Goal: Obtain resource: Download file/media

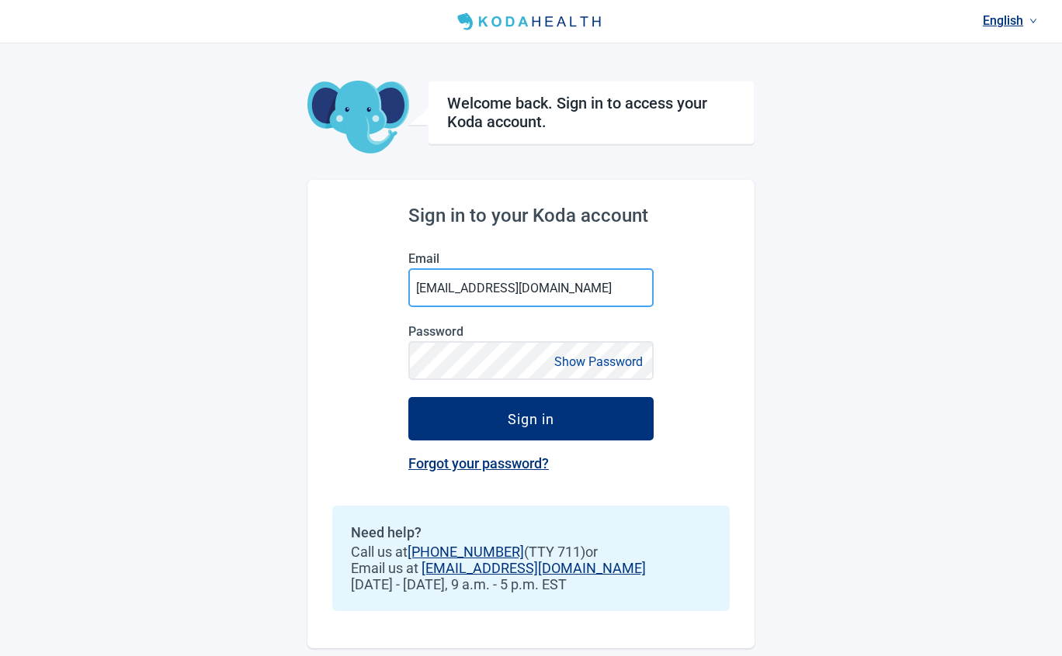
click at [461, 290] on input "[EMAIL_ADDRESS][DOMAIN_NAME]" at bounding box center [530, 287] width 245 height 39
type input "[EMAIL_ADDRESS][DOMAIN_NAME]"
click at [590, 355] on button "Show Password" at bounding box center [598, 362] width 98 height 21
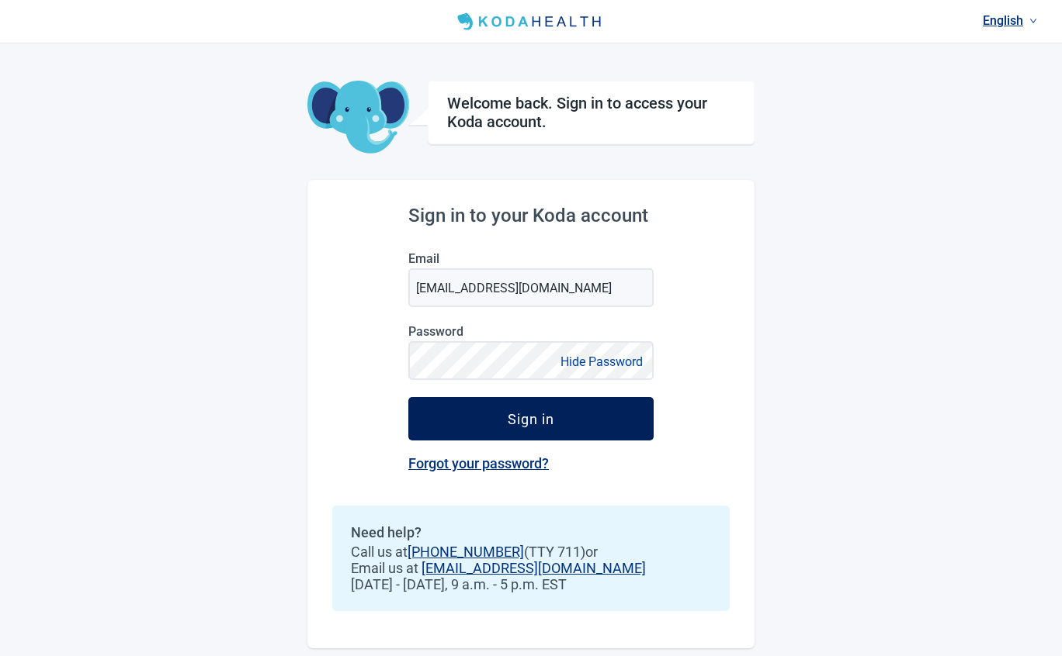
click at [549, 418] on div "Sign in" at bounding box center [530, 419] width 47 height 16
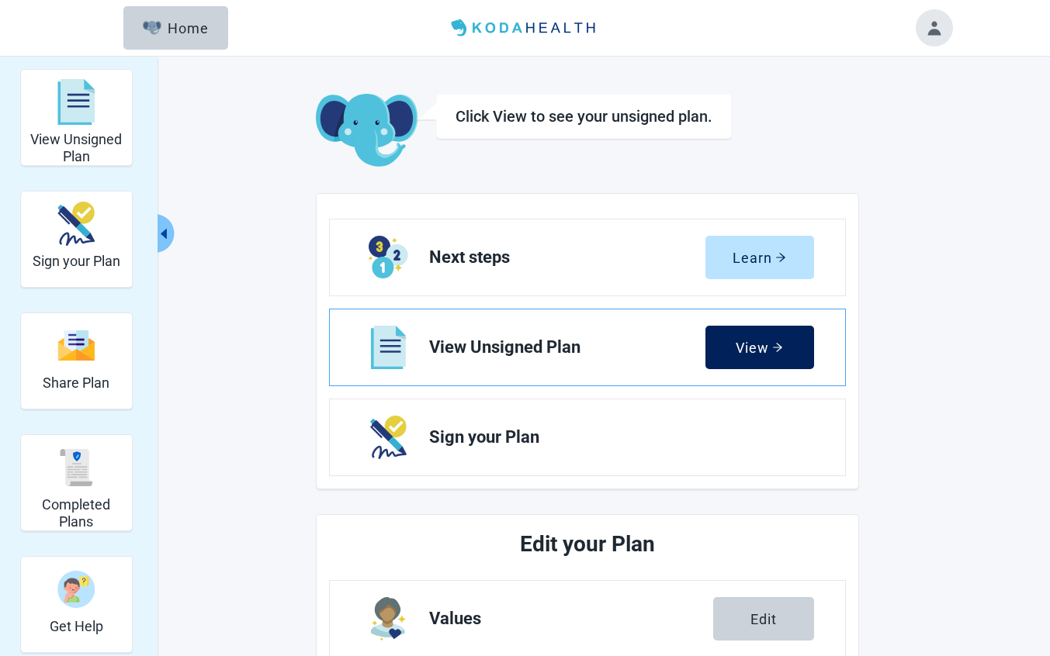
click at [753, 354] on div "View" at bounding box center [759, 348] width 47 height 16
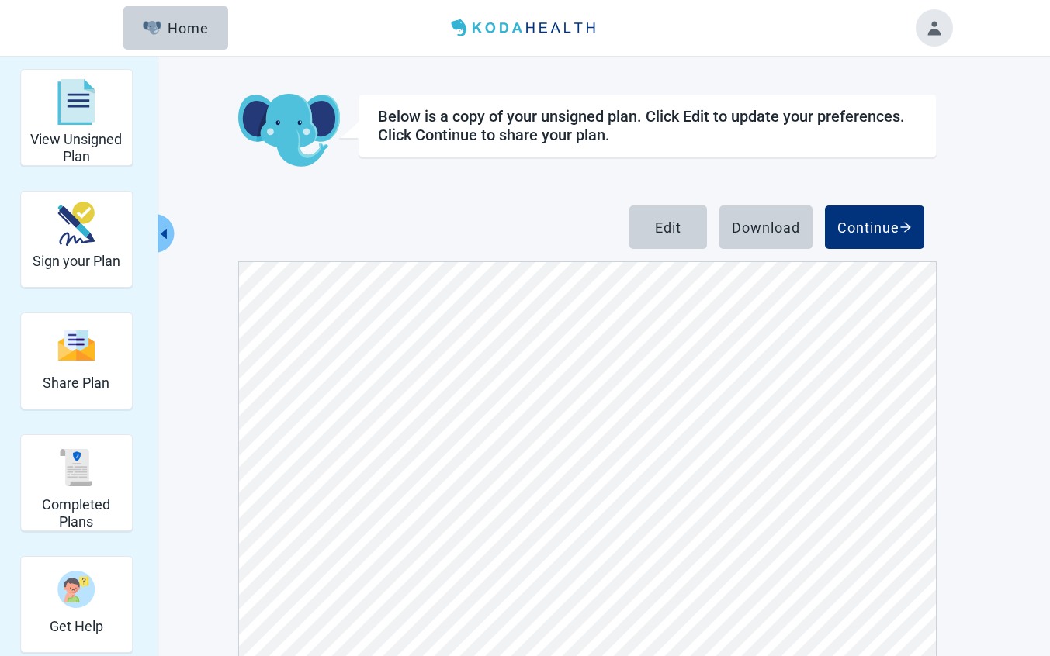
click at [1049, 649] on div "View Unsigned Plan Sign your Plan Share Plan Completed Plans Get Help Below is …" at bounding box center [525, 435] width 1050 height 757
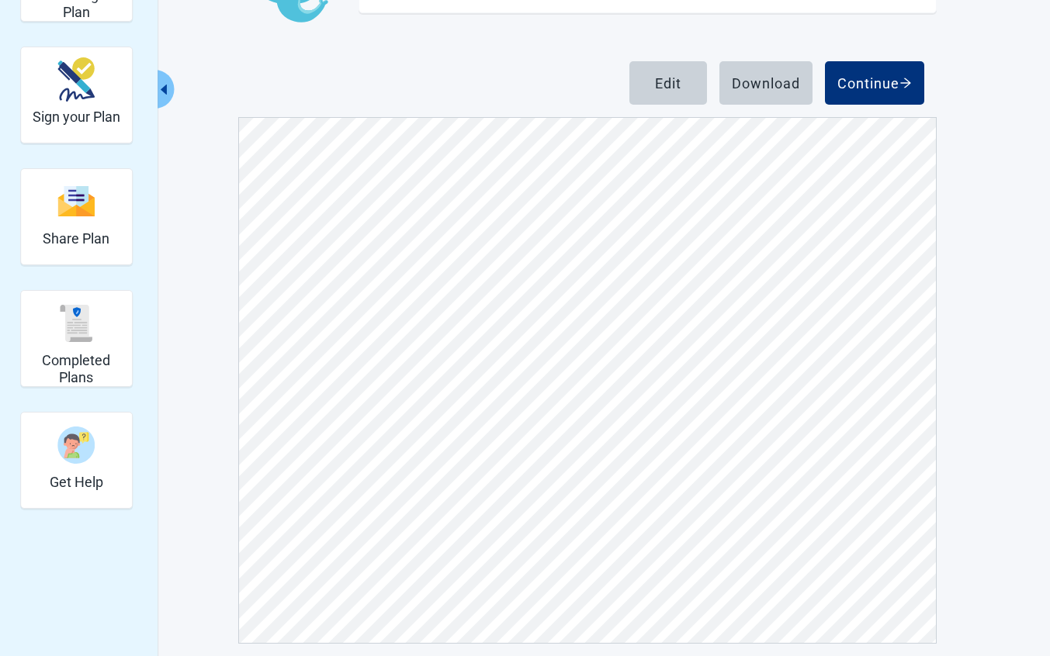
scroll to position [157, 0]
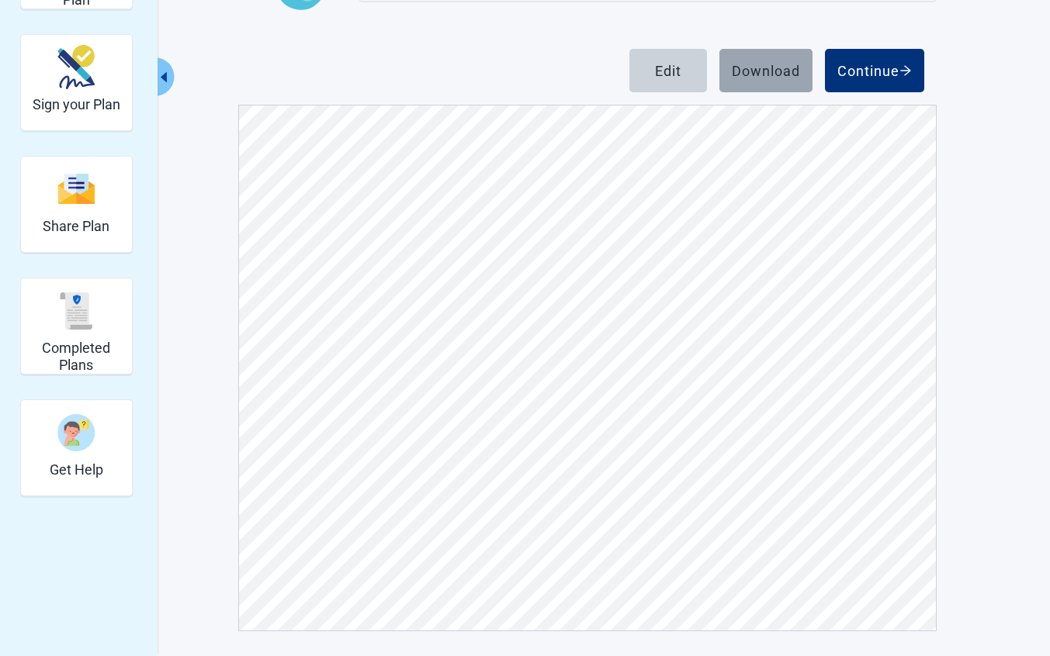
click at [757, 70] on div "Download" at bounding box center [766, 71] width 68 height 16
